Goal: Task Accomplishment & Management: Use online tool/utility

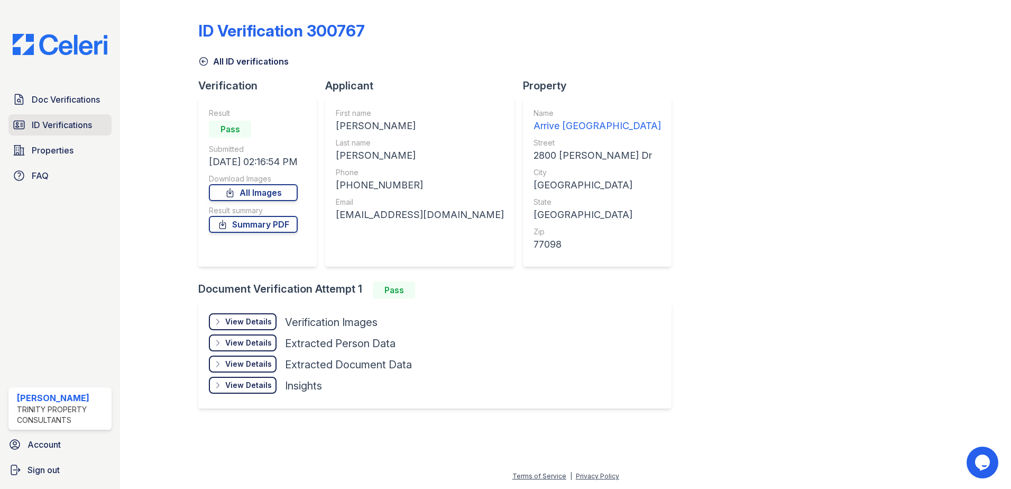
click at [66, 119] on span "ID Verifications" at bounding box center [62, 124] width 60 height 13
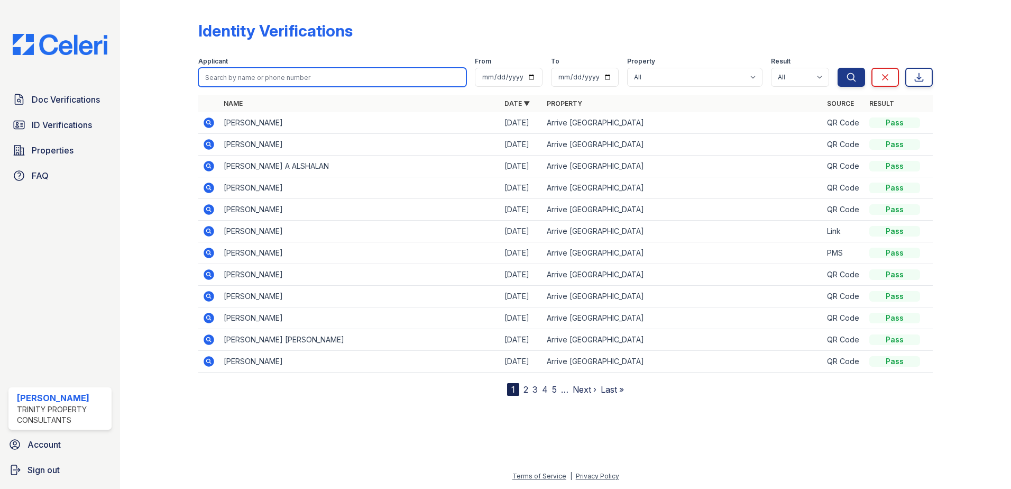
click at [264, 80] on input "search" at bounding box center [332, 77] width 268 height 19
click at [272, 80] on input "search" at bounding box center [332, 77] width 268 height 19
type input "amber"
click at [837, 68] on button "Search" at bounding box center [850, 77] width 27 height 19
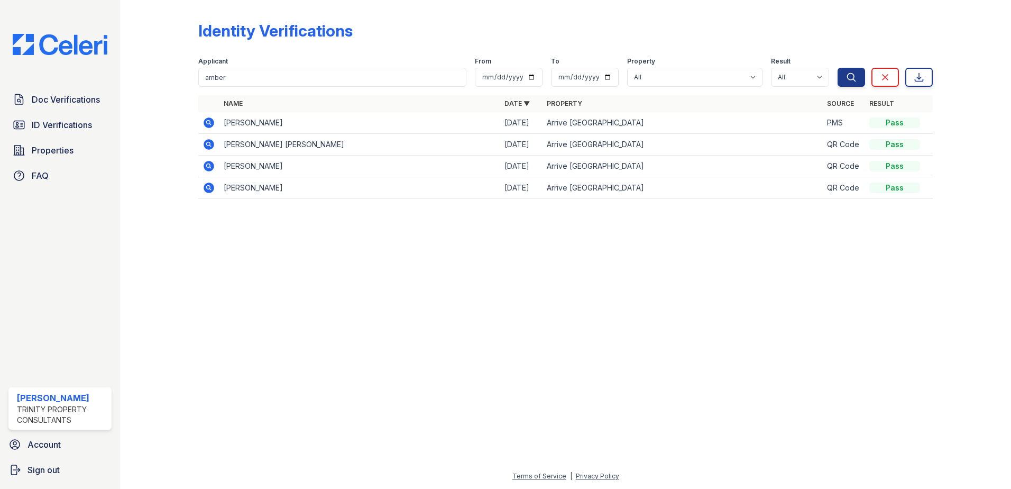
click at [206, 188] on icon at bounding box center [209, 187] width 11 height 11
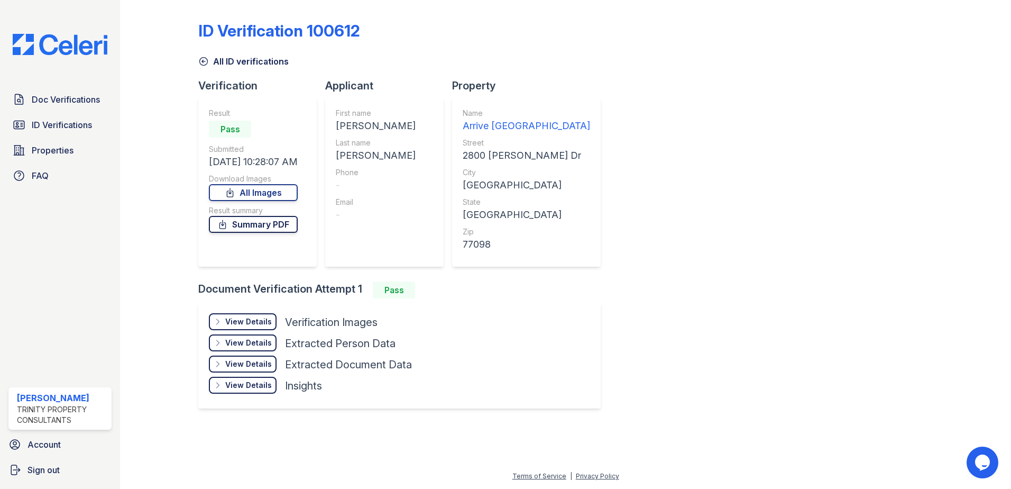
click at [277, 225] on link "Summary PDF" at bounding box center [253, 224] width 89 height 17
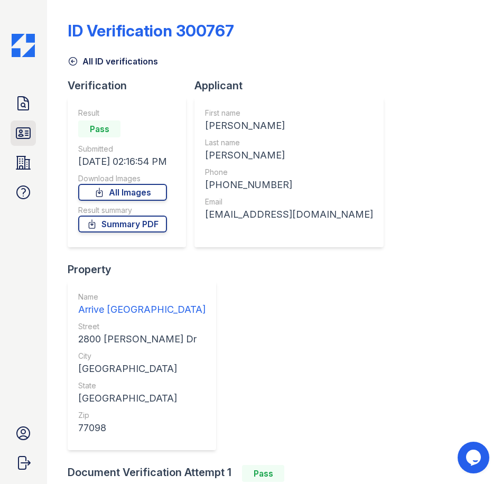
click at [22, 137] on icon at bounding box center [23, 133] width 17 height 17
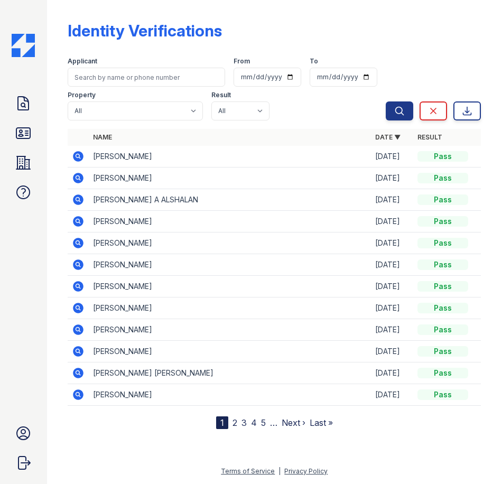
click at [235, 426] on link "2" at bounding box center [235, 423] width 5 height 11
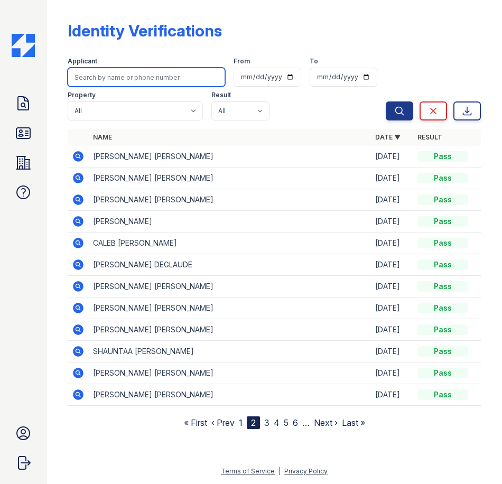
click at [149, 82] on input "search" at bounding box center [147, 77] width 158 height 19
type input "amber"
click at [386, 102] on button "Search" at bounding box center [399, 111] width 27 height 19
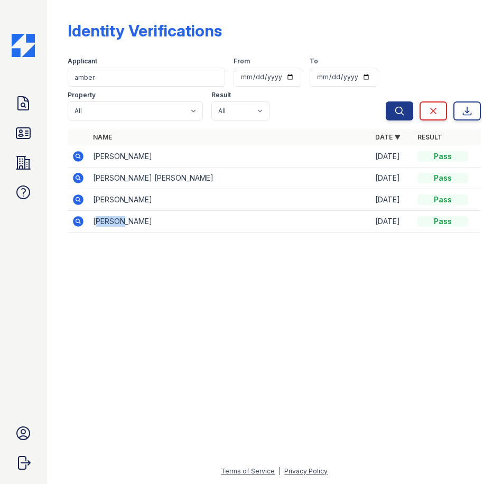
drag, startPoint x: 129, startPoint y: 222, endPoint x: 100, endPoint y: 214, distance: 30.3
click at [100, 214] on td "[PERSON_NAME]" at bounding box center [230, 222] width 282 height 22
drag, startPoint x: 100, startPoint y: 214, endPoint x: 133, endPoint y: 223, distance: 34.5
click at [133, 223] on td "[PERSON_NAME]" at bounding box center [230, 222] width 282 height 22
click at [75, 157] on icon at bounding box center [78, 156] width 11 height 11
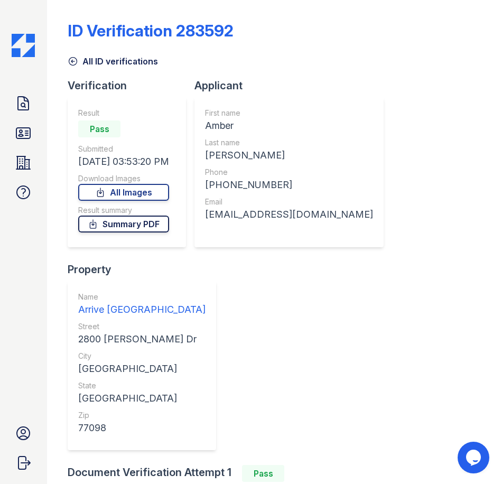
click at [141, 221] on link "Summary PDF" at bounding box center [123, 224] width 91 height 17
